Goal: Information Seeking & Learning: Learn about a topic

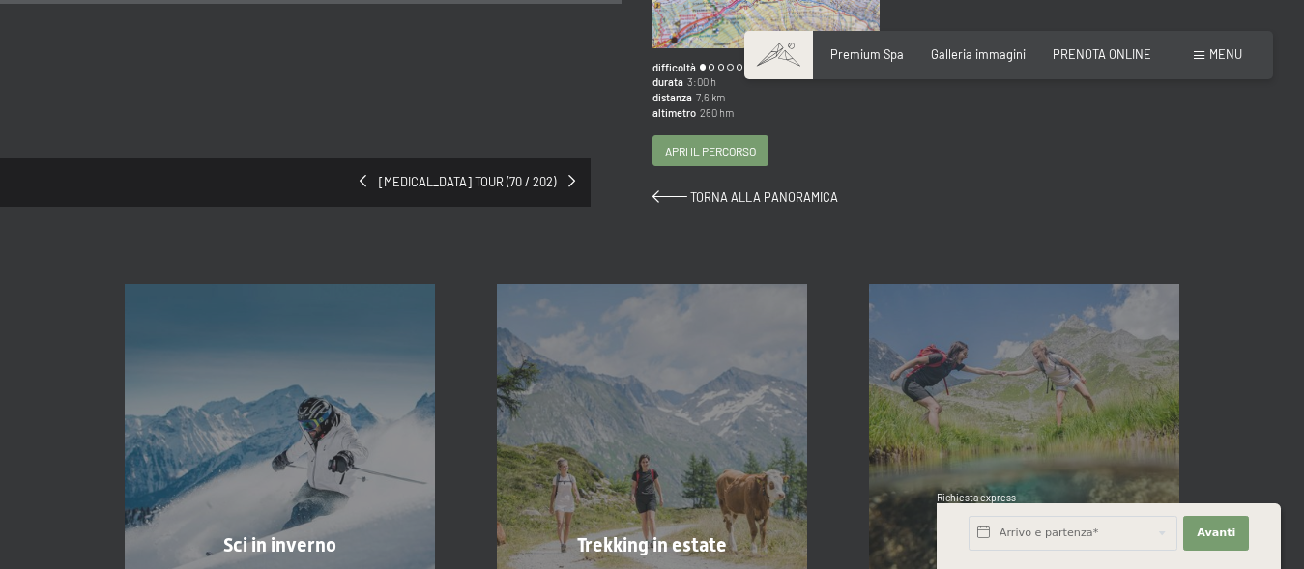
scroll to position [483, 0]
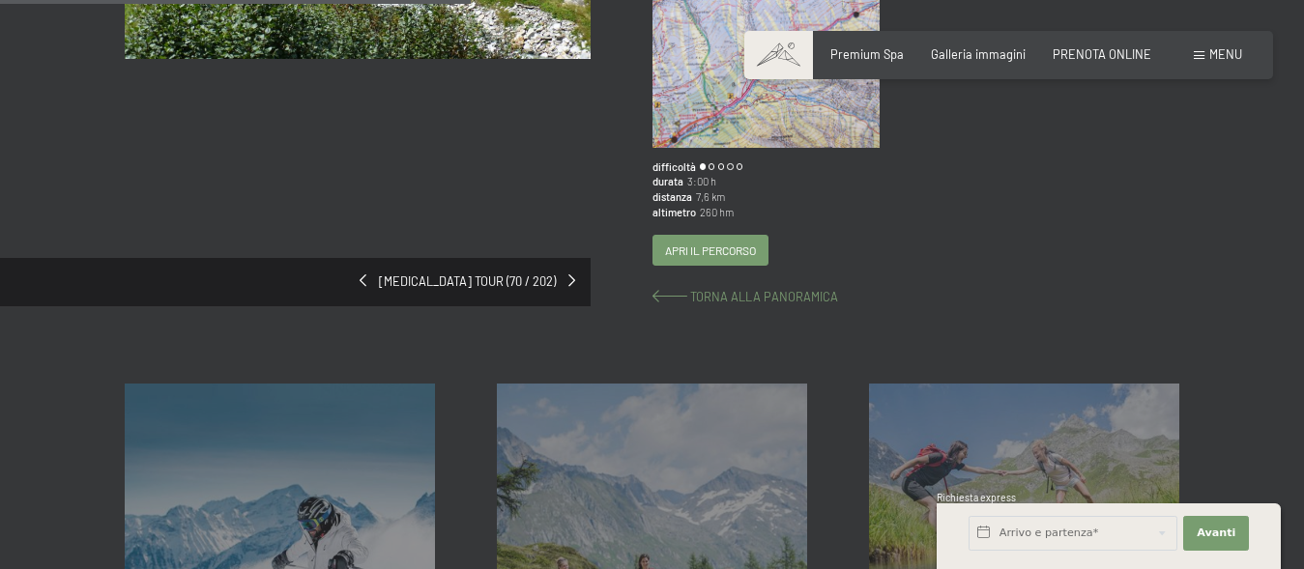
click at [772, 289] on span "Torna alla panoramica" at bounding box center [764, 296] width 148 height 15
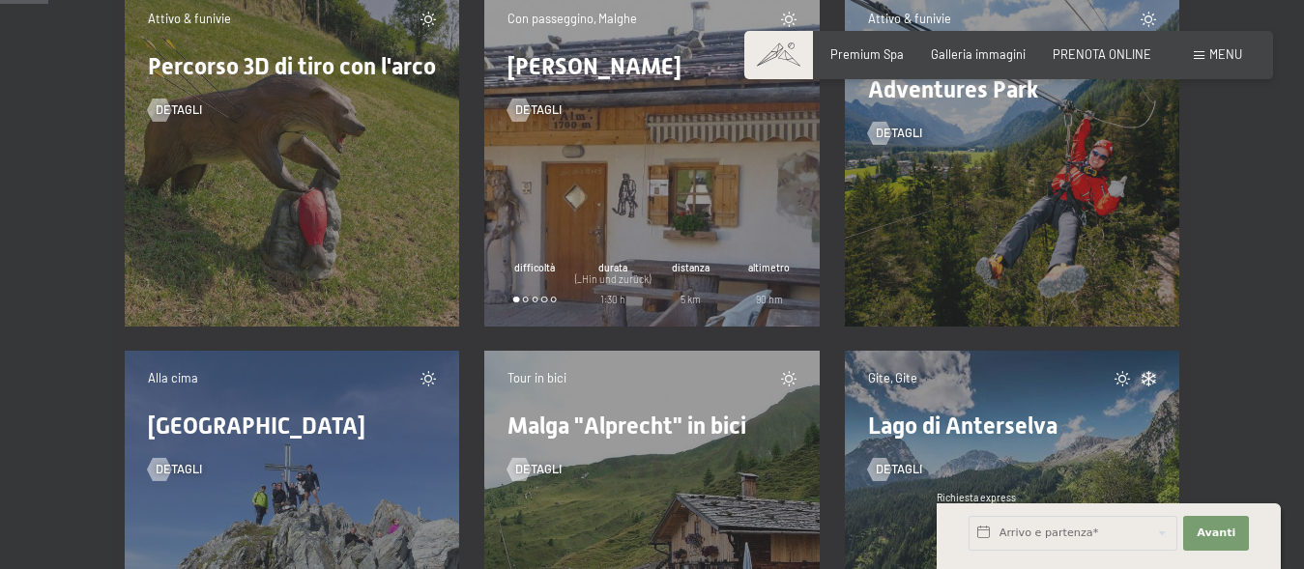
scroll to position [967, 0]
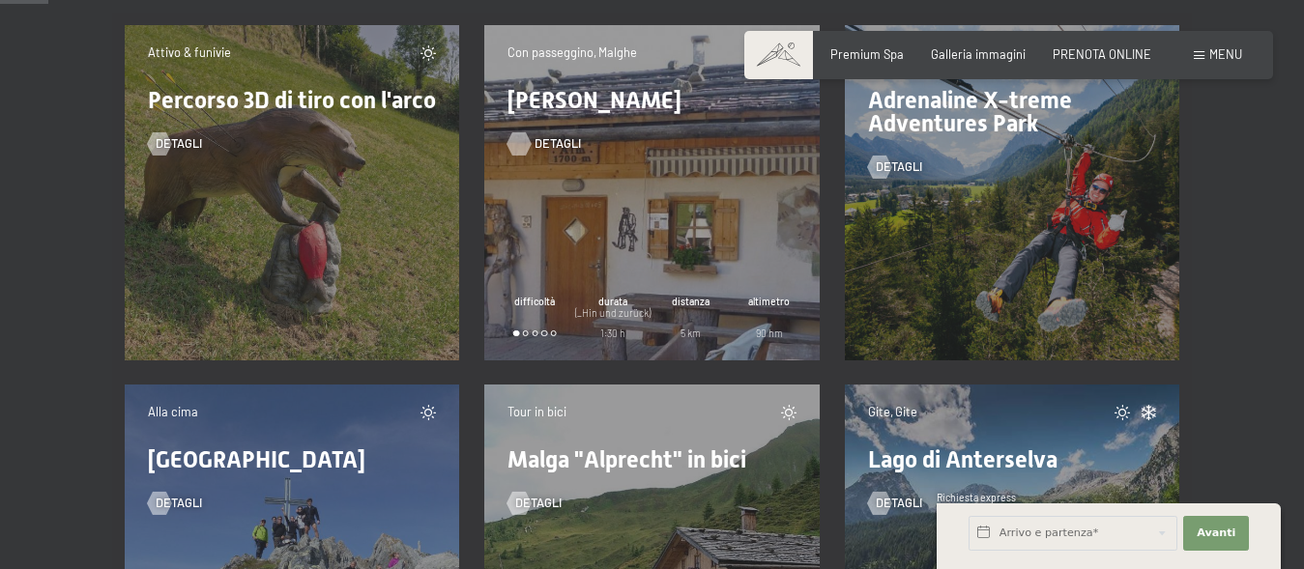
click at [535, 139] on span "detagli" at bounding box center [557, 143] width 46 height 17
click at [552, 141] on span "detagli" at bounding box center [557, 143] width 46 height 17
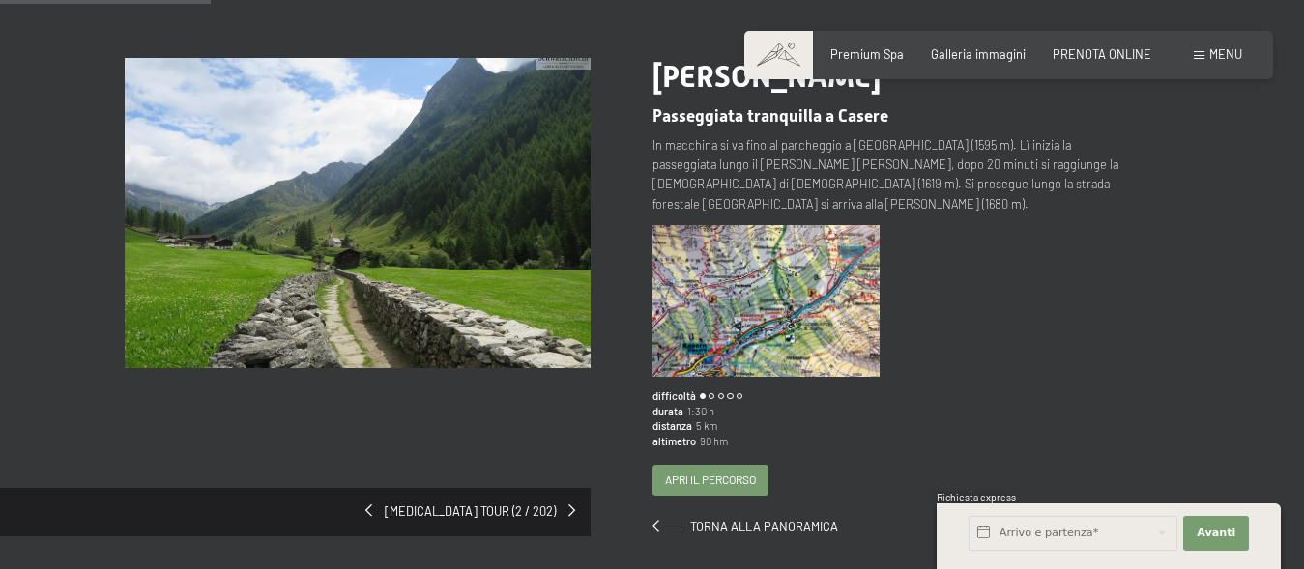
scroll to position [193, 0]
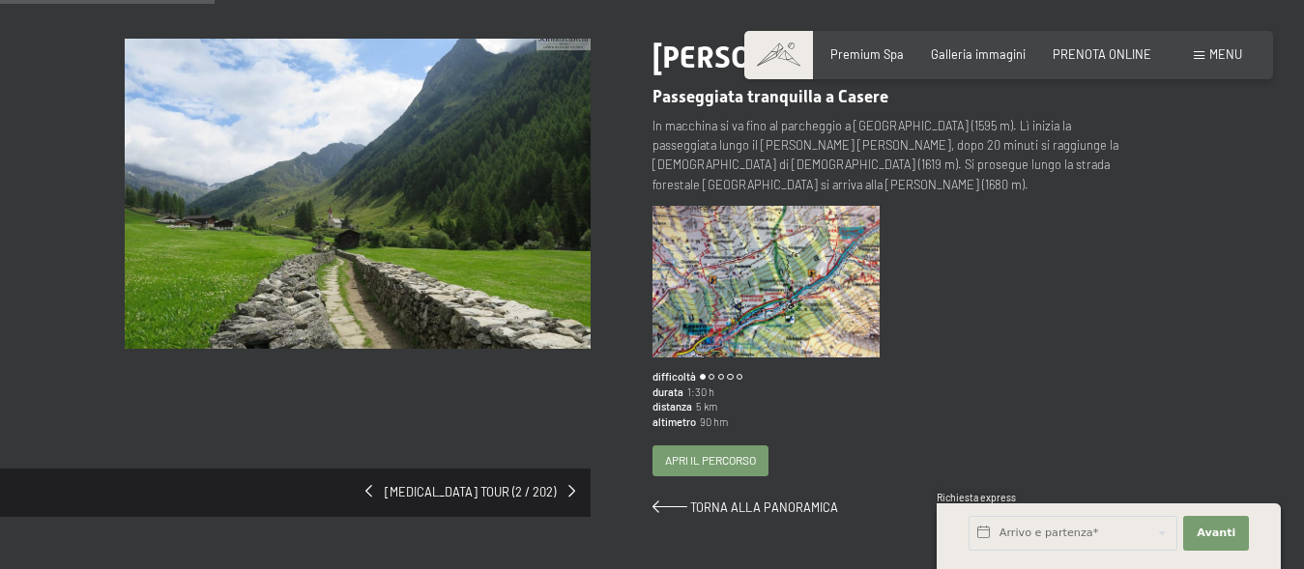
click at [1178, 339] on div "Malga Adler Passeggiata tranquilla a Casere In macchina si va fino al parcheggi…" at bounding box center [916, 278] width 528 height 478
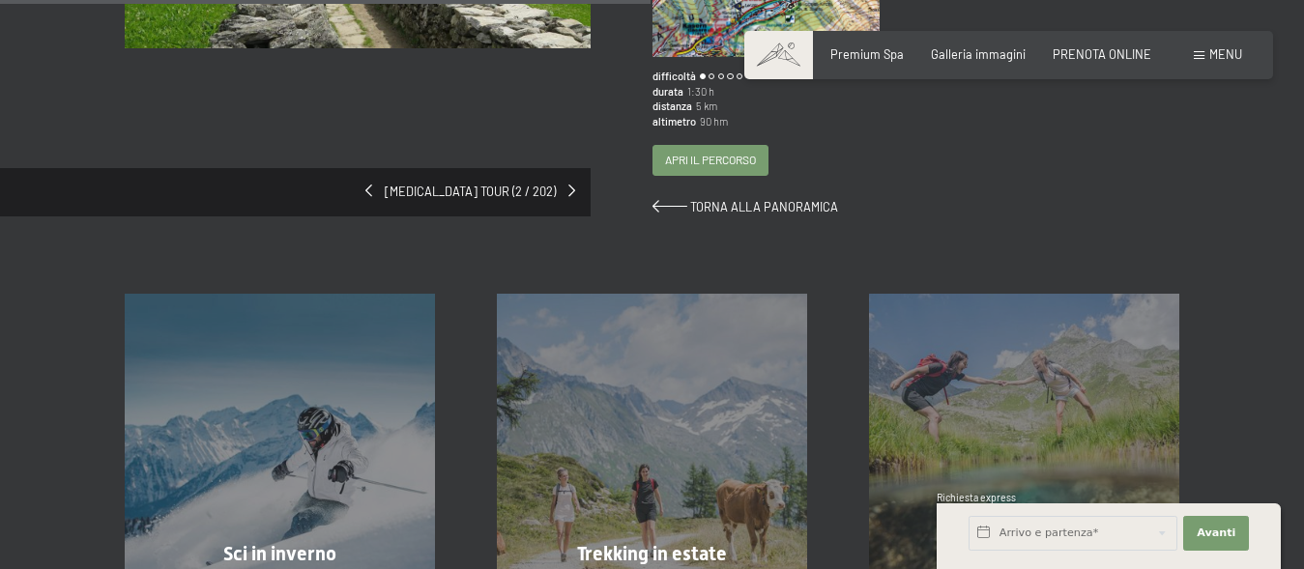
scroll to position [483, 0]
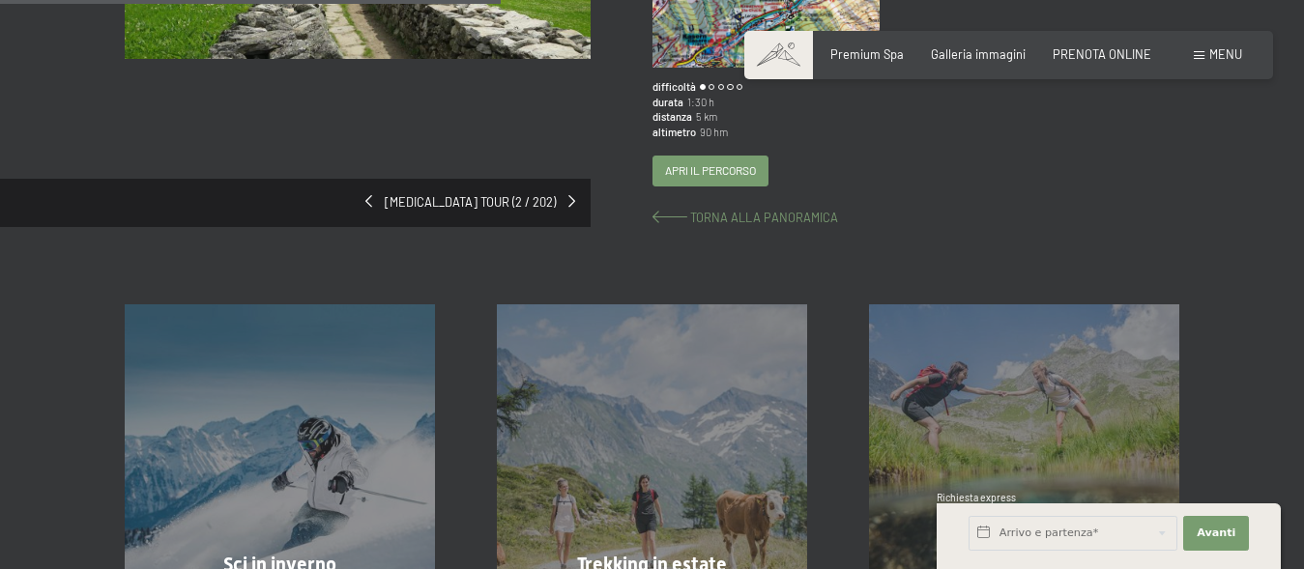
click at [737, 210] on span "Torna alla panoramica" at bounding box center [764, 217] width 148 height 15
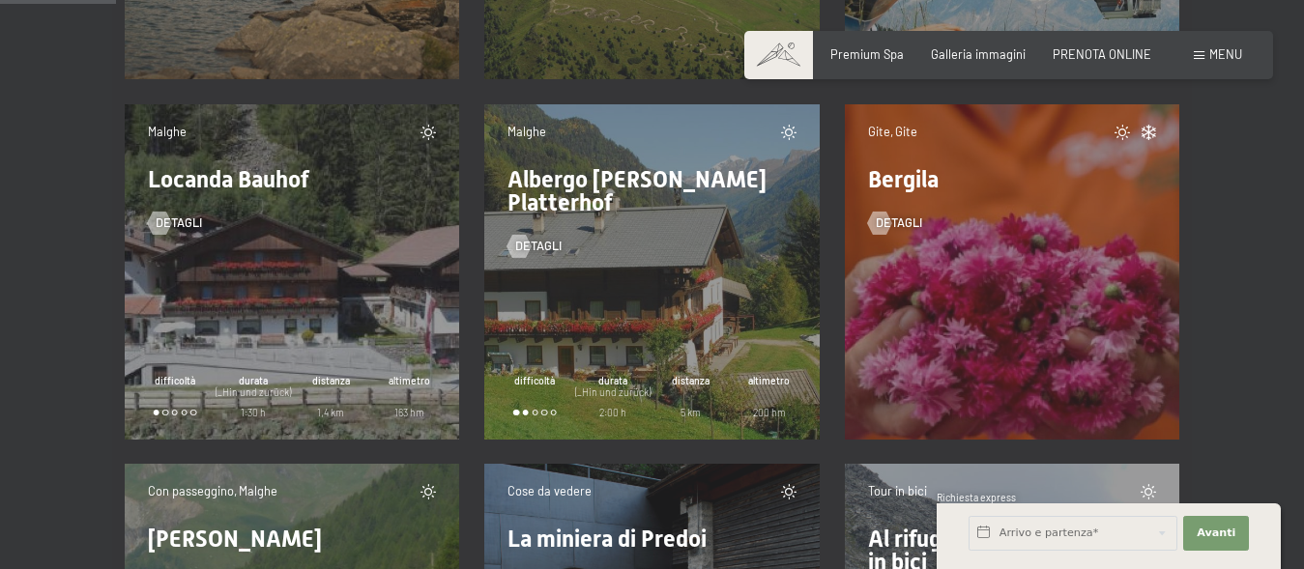
scroll to position [2320, 0]
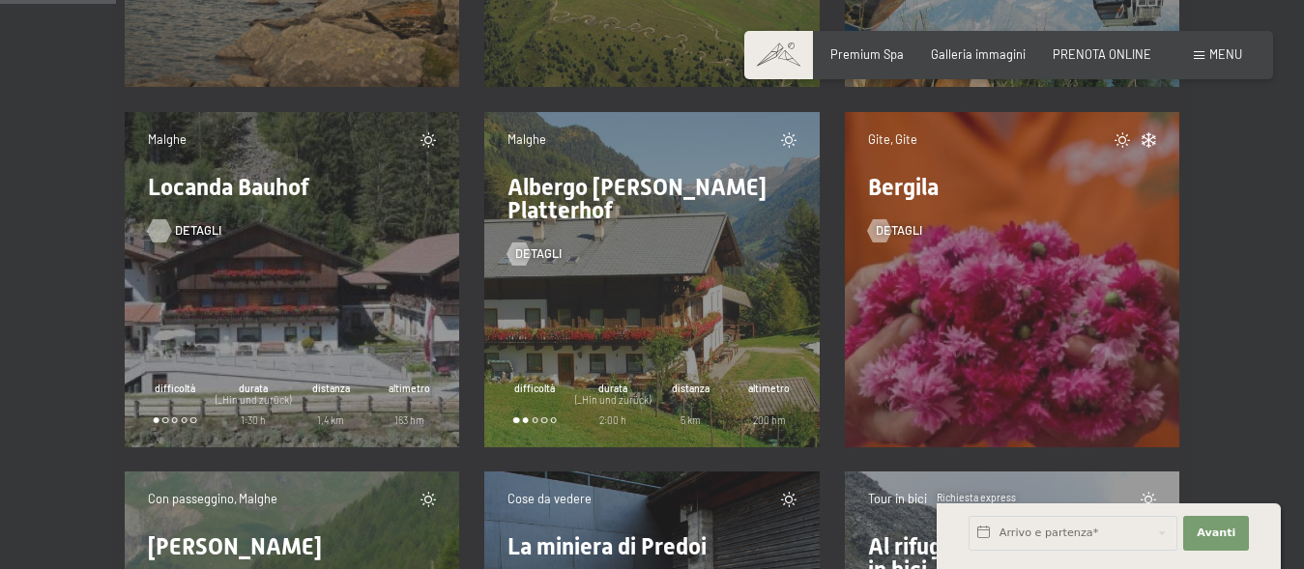
click at [190, 223] on span "detagli" at bounding box center [198, 230] width 46 height 17
